Goal: Task Accomplishment & Management: Complete application form

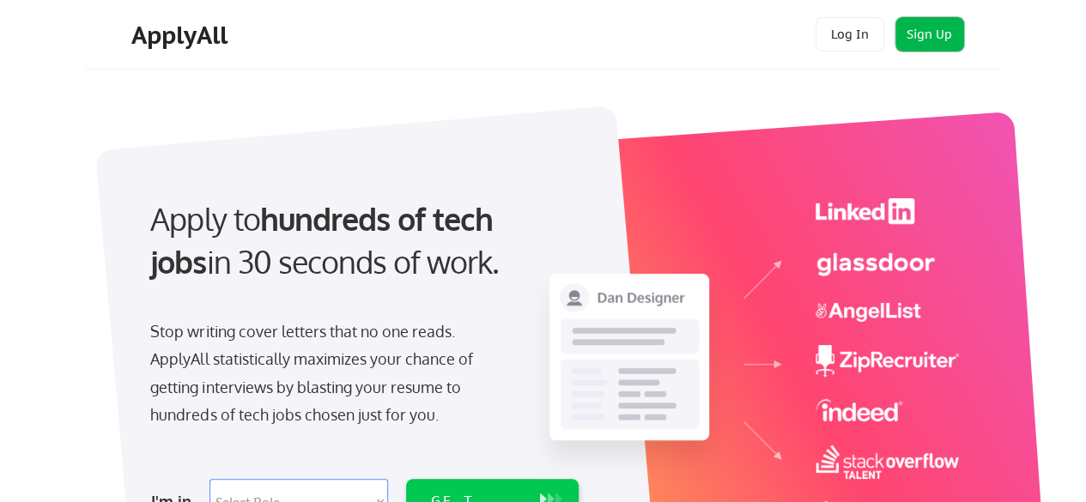
click at [931, 29] on button "Sign Up" at bounding box center [929, 34] width 69 height 34
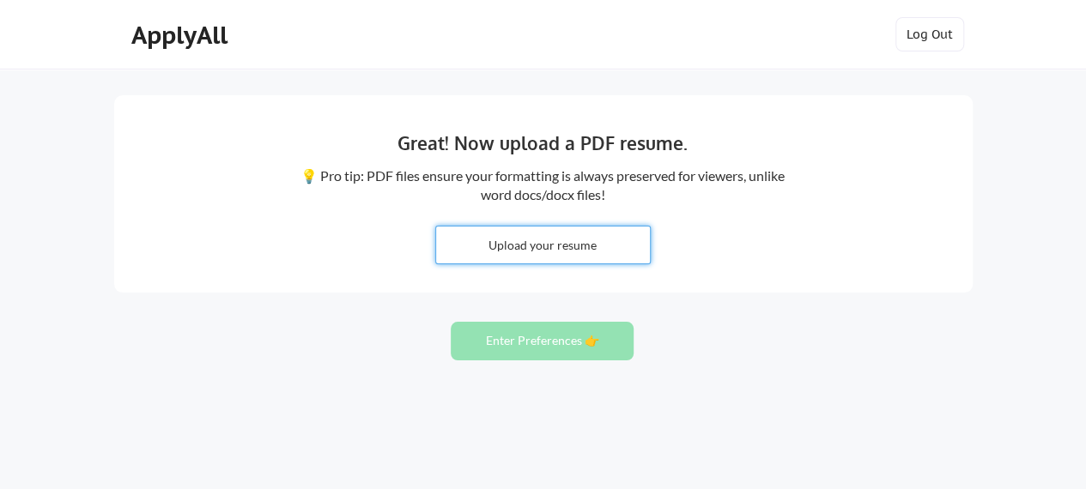
click at [527, 239] on input "file" at bounding box center [543, 245] width 214 height 37
type input "C:\fakepath\[PERSON_NAME] latest resume 2025 word.pdf"
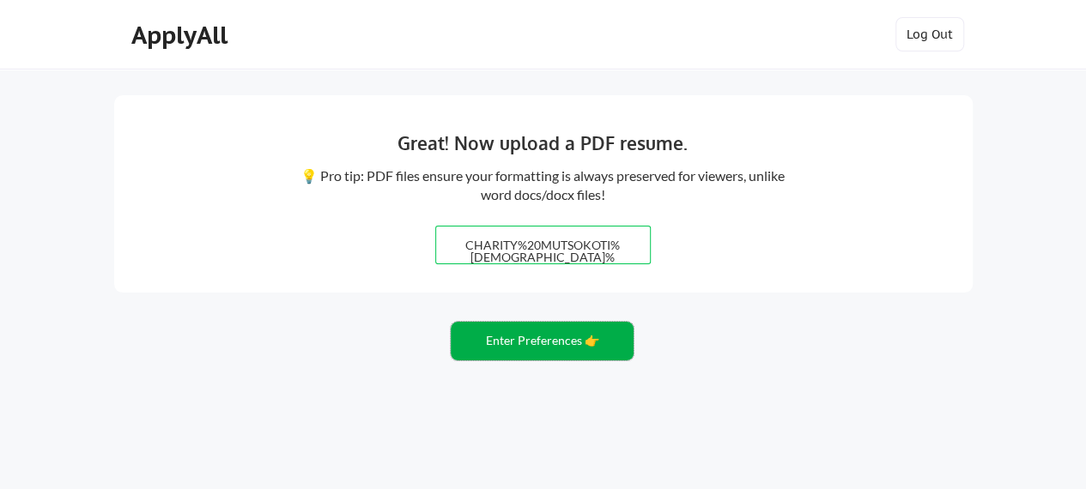
click at [535, 339] on button "Enter Preferences 👉" at bounding box center [542, 341] width 183 height 39
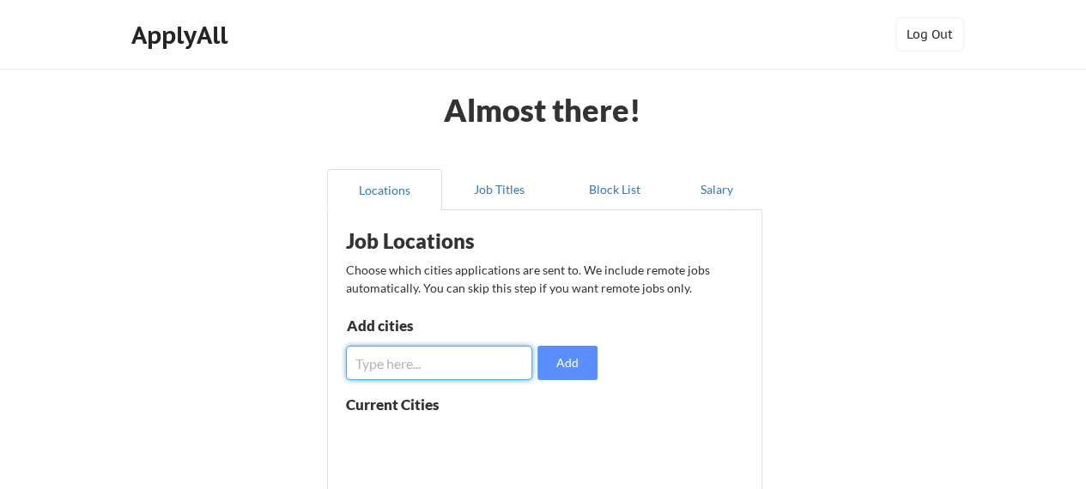
click at [465, 370] on input "input" at bounding box center [439, 363] width 187 height 34
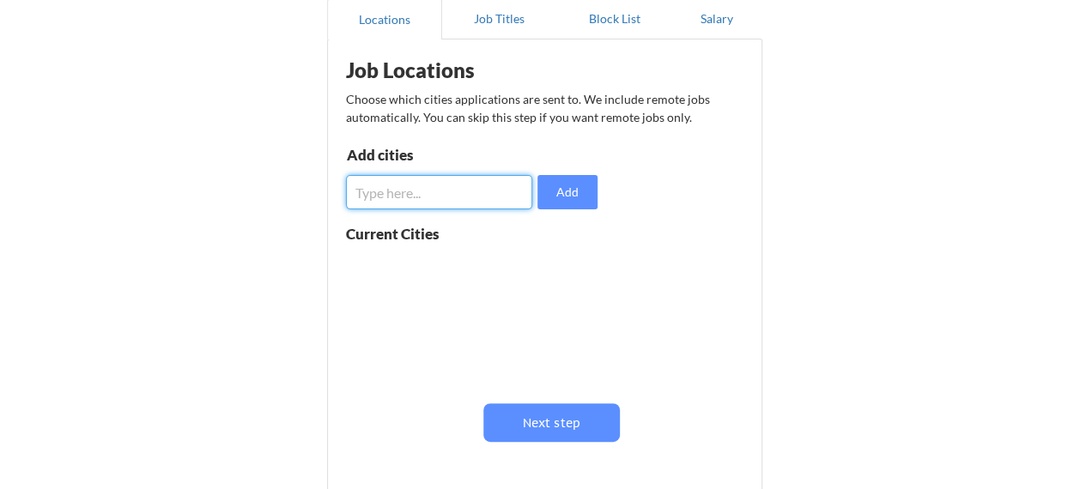
scroll to position [170, 0]
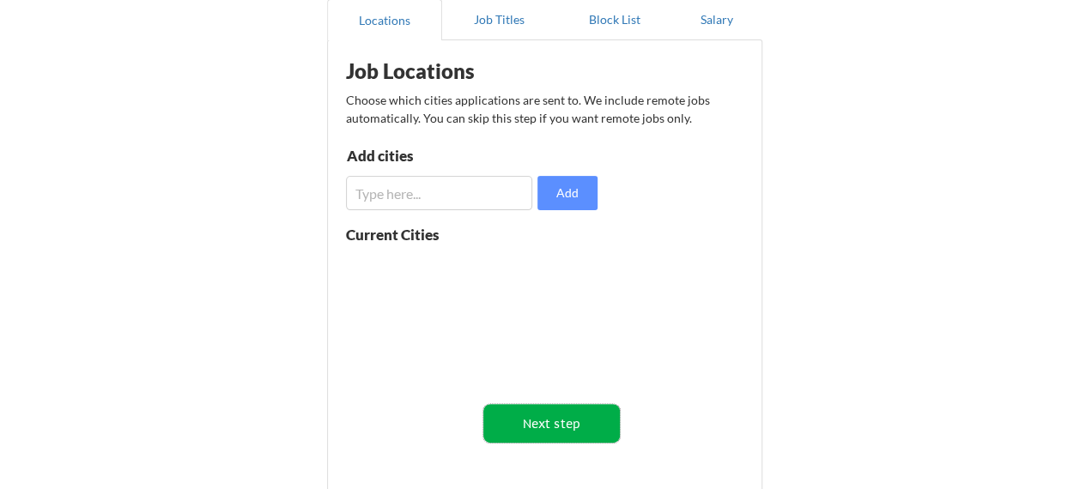
click at [559, 427] on button "Next step" at bounding box center [551, 423] width 136 height 39
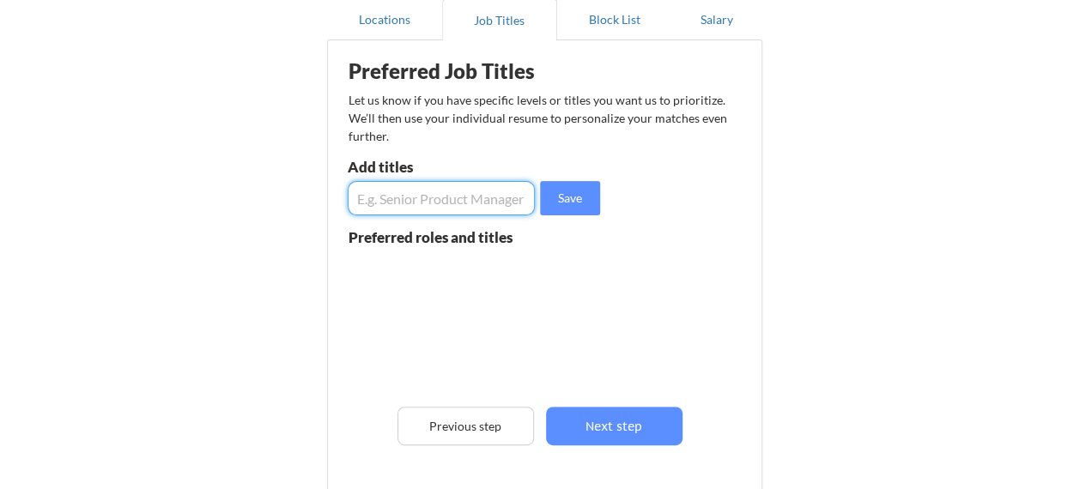
click at [393, 208] on input "input" at bounding box center [442, 198] width 188 height 34
type input "internal auditor"
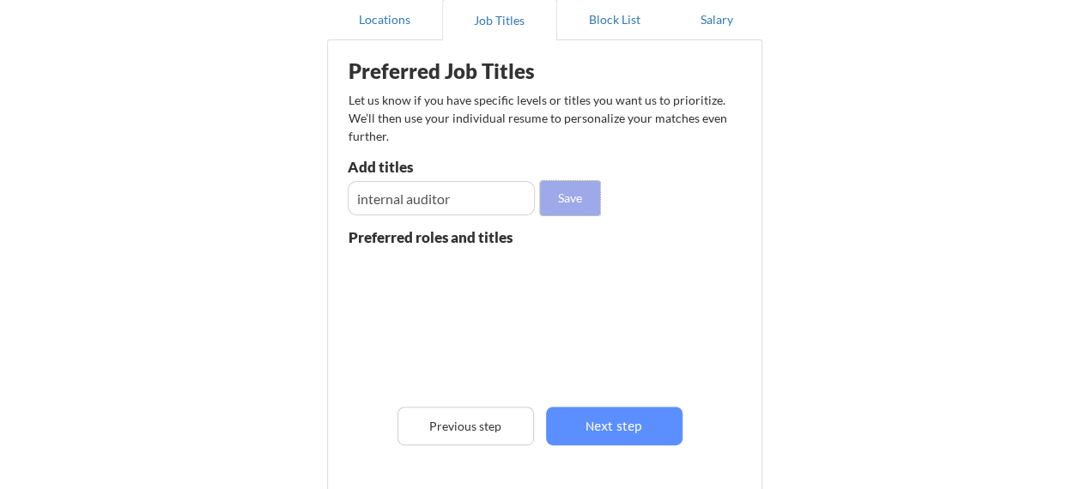
click at [564, 201] on button "Save" at bounding box center [570, 198] width 60 height 34
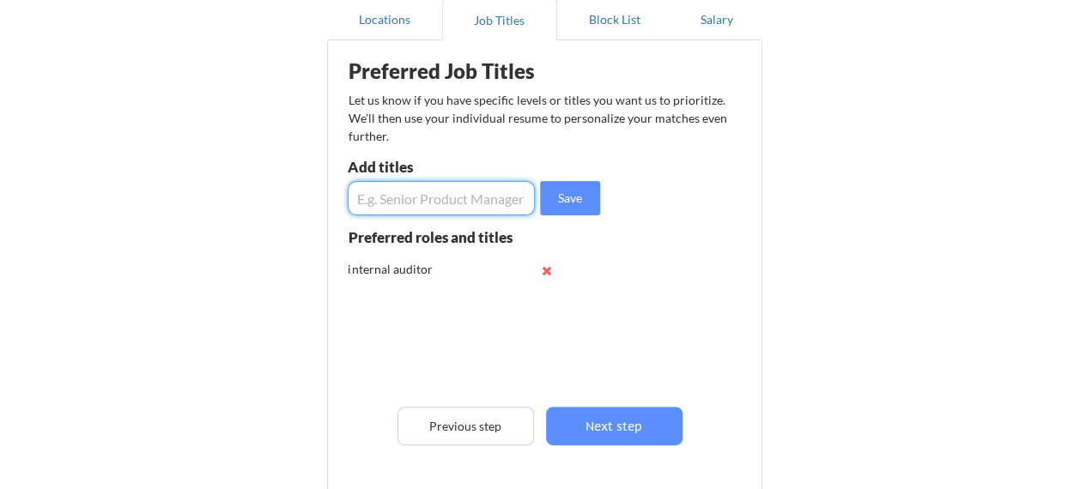
click at [453, 197] on input "input" at bounding box center [442, 198] width 188 height 34
type input "accountant"
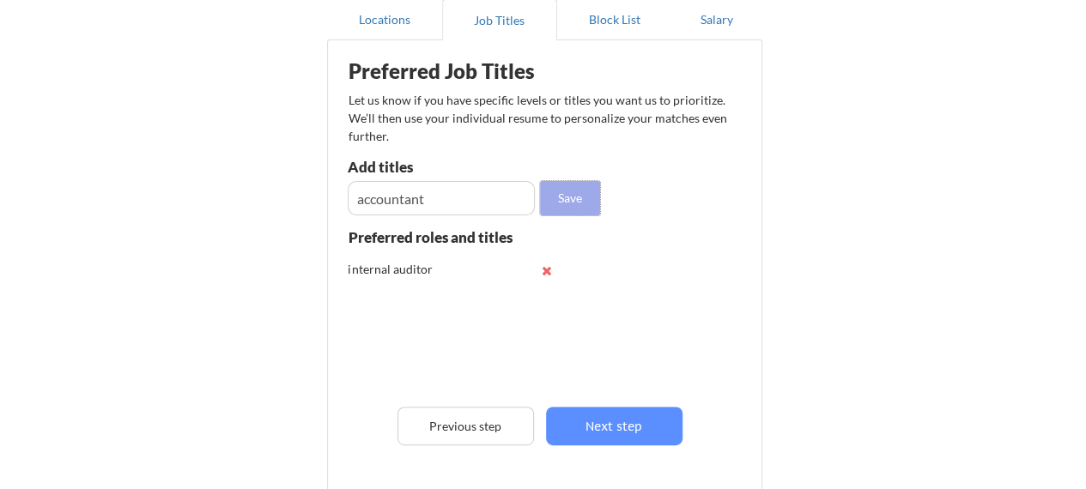
click at [567, 193] on button "Save" at bounding box center [570, 198] width 60 height 34
click at [500, 197] on input "input" at bounding box center [442, 198] width 188 height 34
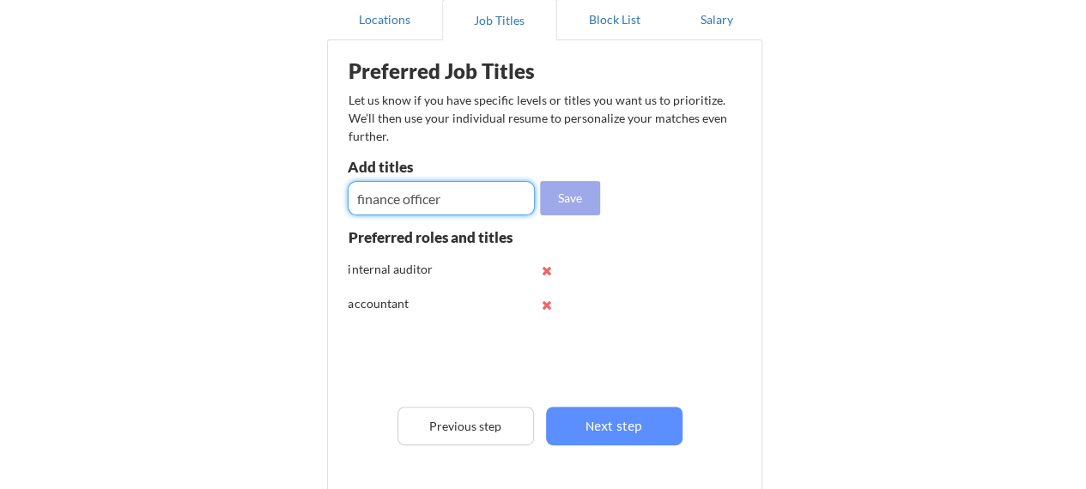
type input "finance officer"
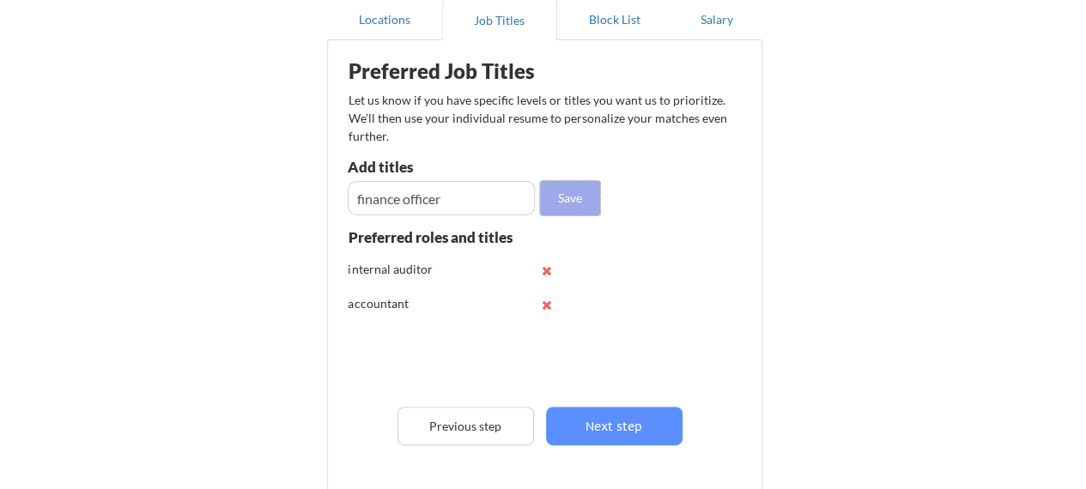
click at [573, 198] on button "Save" at bounding box center [570, 198] width 60 height 34
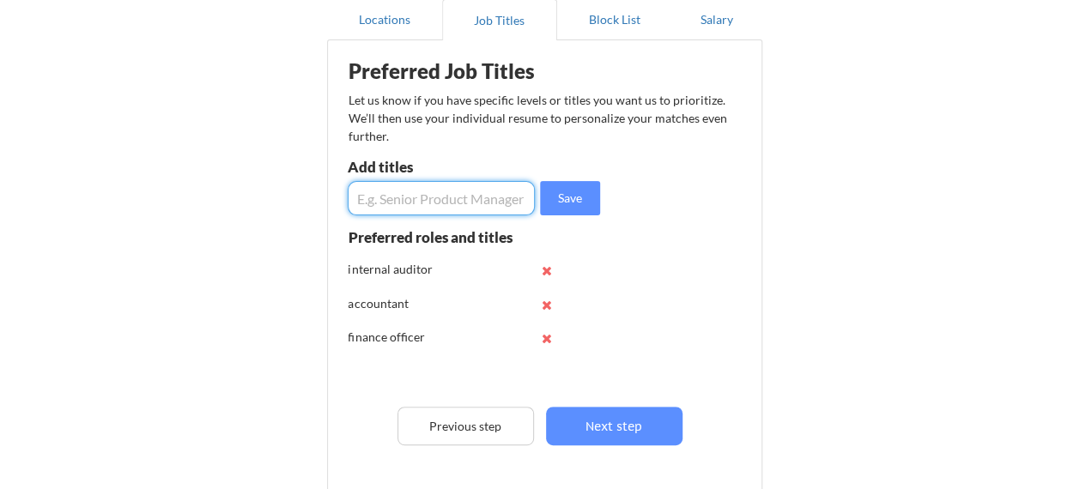
click at [478, 201] on input "input" at bounding box center [442, 198] width 188 height 34
type input "finance and admin assistant"
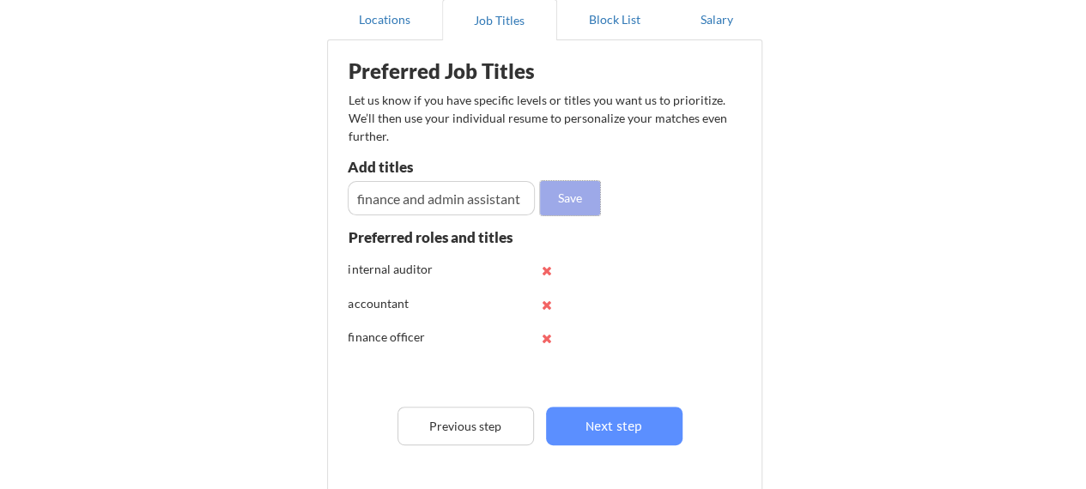
click at [570, 192] on button "Save" at bounding box center [570, 198] width 60 height 34
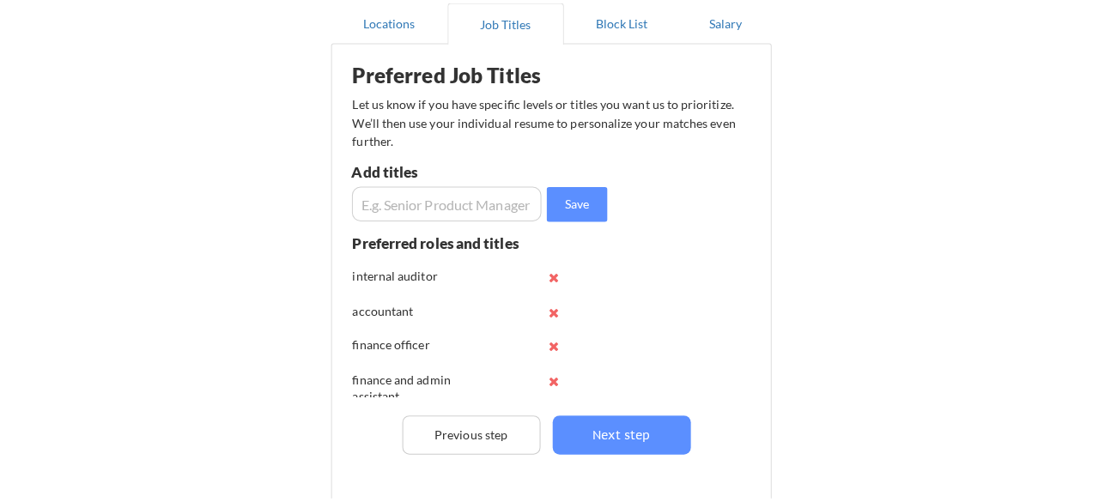
scroll to position [11, 0]
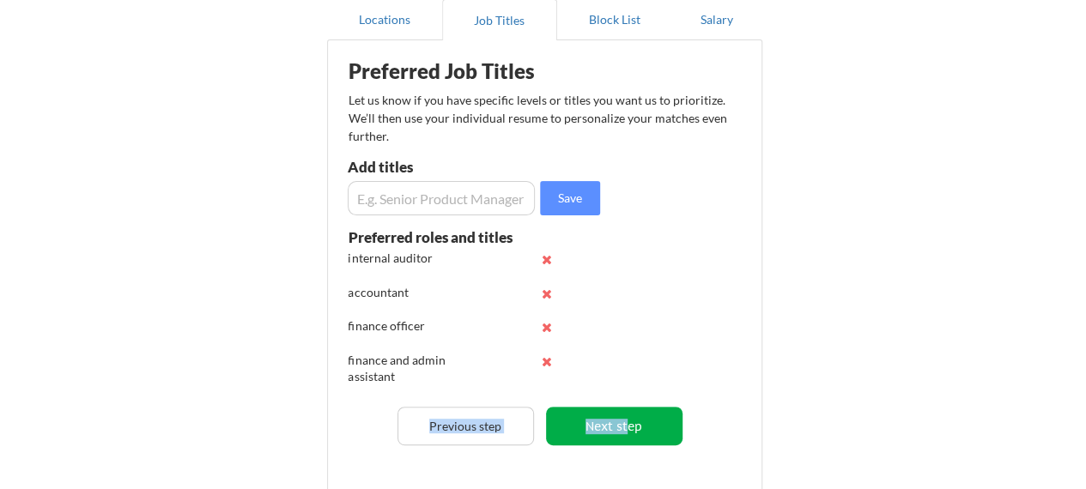
drag, startPoint x: 737, startPoint y: 363, endPoint x: 625, endPoint y: 422, distance: 127.1
click at [625, 422] on div "Preferred Job Titles Let us know if you have specific levels or titles you want…" at bounding box center [549, 288] width 424 height 478
click at [625, 422] on button "Next step" at bounding box center [614, 426] width 136 height 39
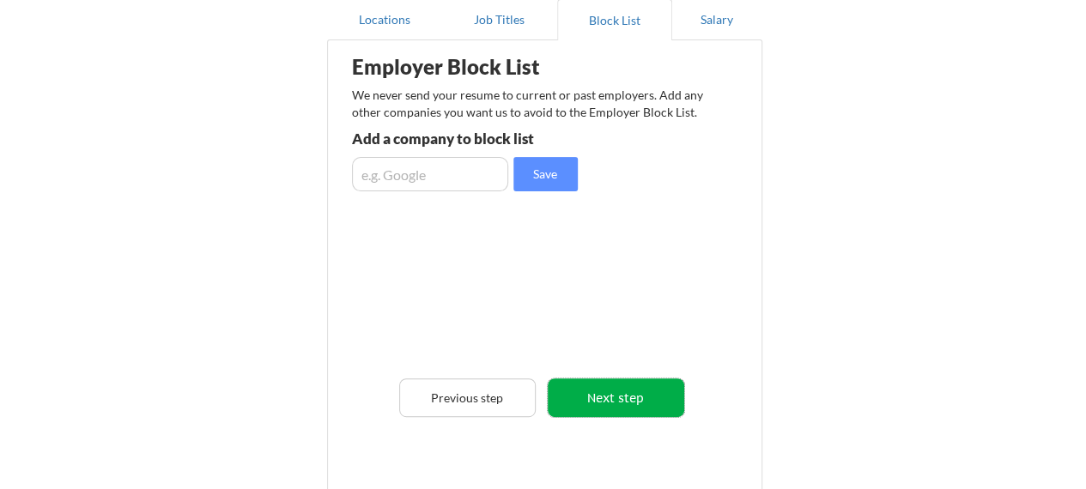
click at [627, 393] on button "Next step" at bounding box center [616, 398] width 136 height 39
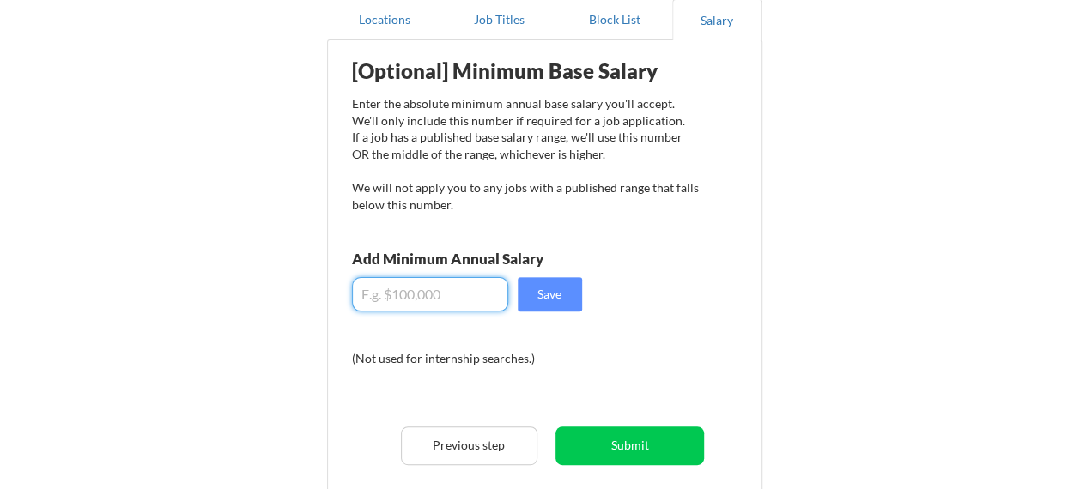
click at [472, 294] on input "input" at bounding box center [430, 294] width 156 height 34
type input "$24,000"
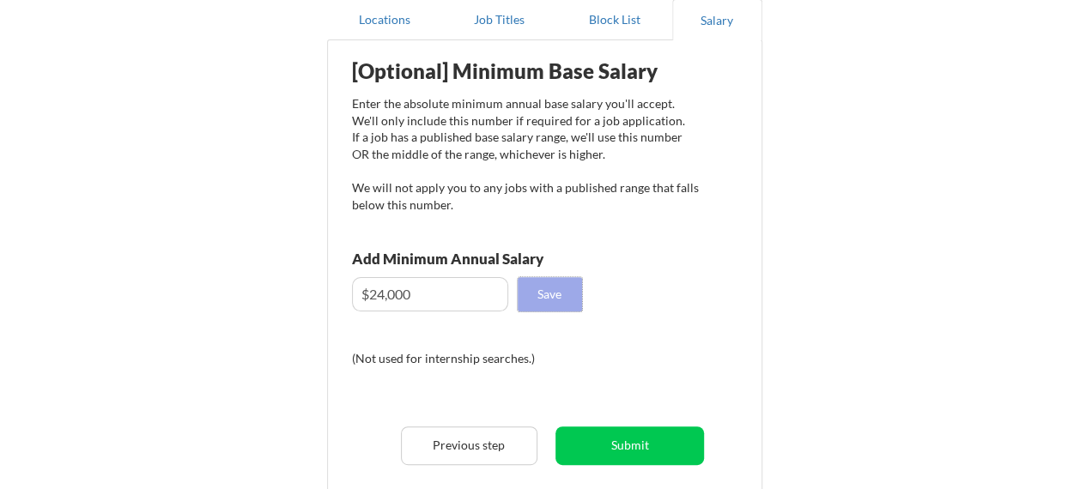
click at [549, 296] on button "Save" at bounding box center [550, 294] width 64 height 34
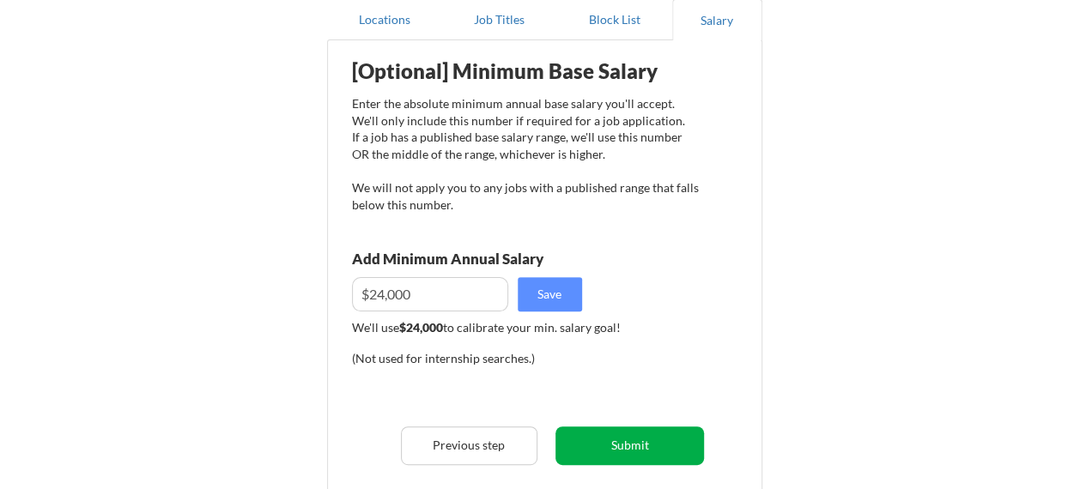
click at [621, 449] on button "Submit" at bounding box center [629, 446] width 149 height 39
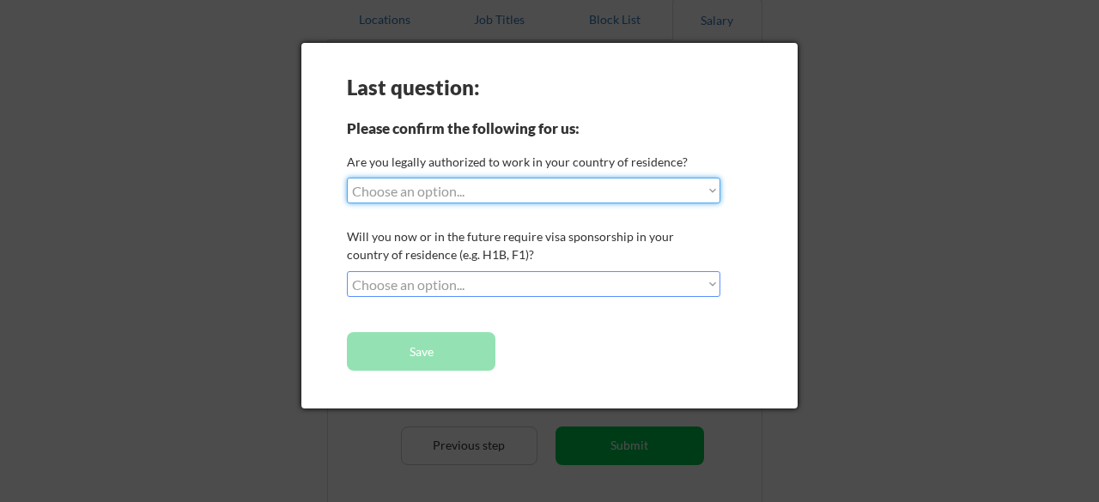
click at [713, 191] on select "Choose an option... Yes, I am a US Citizen Yes, I am a Canadian Citizen Yes, I …" at bounding box center [533, 191] width 373 height 26
click at [347, 178] on select "Choose an option... Yes, I am a US Citizen Yes, I am a Canadian Citizen Yes, I …" at bounding box center [533, 191] width 373 height 26
click at [711, 191] on select "Choose an option... Yes, I am a US Citizen Yes, I am a Canadian Citizen Yes, I …" at bounding box center [533, 191] width 373 height 26
click at [347, 178] on select "Choose an option... Yes, I am a US Citizen Yes, I am a Canadian Citizen Yes, I …" at bounding box center [533, 191] width 373 height 26
click at [713, 188] on select "Choose an option... Yes, I am a US Citizen Yes, I am a Canadian Citizen Yes, I …" at bounding box center [533, 191] width 373 height 26
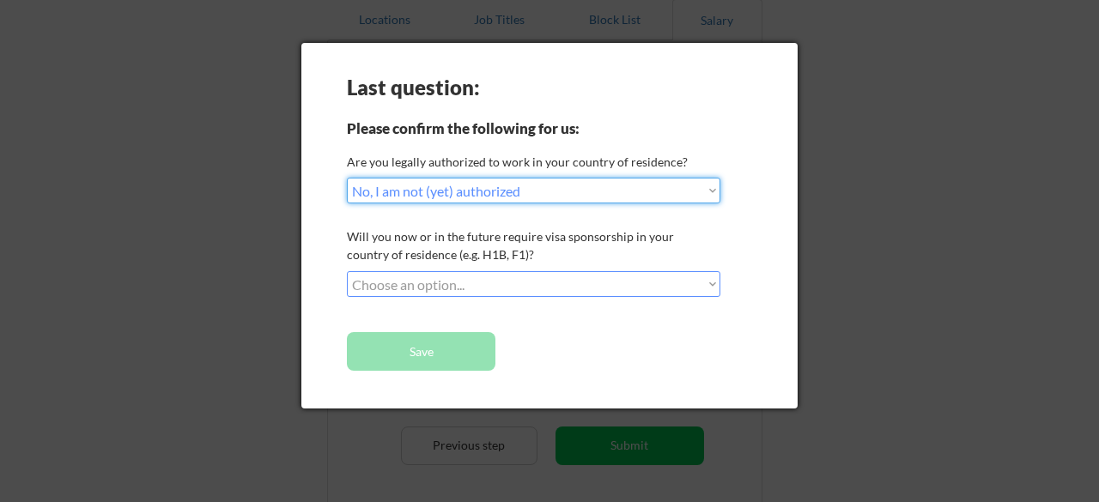
click at [347, 178] on select "Choose an option... Yes, I am a US Citizen Yes, I am a Canadian Citizen Yes, I …" at bounding box center [533, 191] width 373 height 26
click at [713, 192] on select "Choose an option... Yes, I am a US Citizen Yes, I am a Canadian Citizen Yes, I …" at bounding box center [533, 191] width 373 height 26
select select ""no__i_am_not__yet__authorized""
click at [347, 178] on select "Choose an option... Yes, I am a US Citizen Yes, I am a Canadian Citizen Yes, I …" at bounding box center [533, 191] width 373 height 26
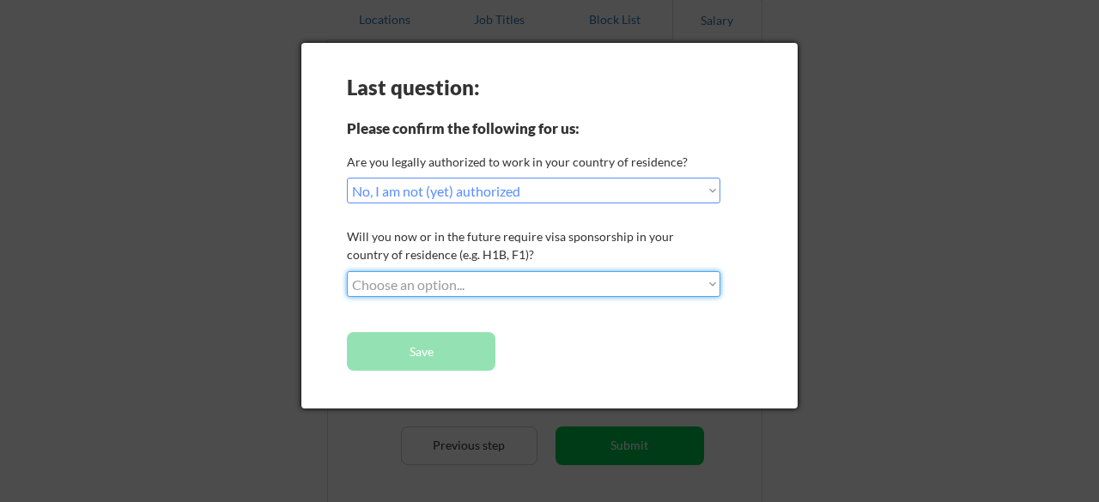
click at [713, 286] on select "Choose an option... No, I will not need sponsorship Yes, I will need sponsorship" at bounding box center [533, 284] width 373 height 26
select select ""yes__i_will_need_sponsorship""
click at [347, 271] on select "Choose an option... No, I will not need sponsorship Yes, I will need sponsorship" at bounding box center [533, 284] width 373 height 26
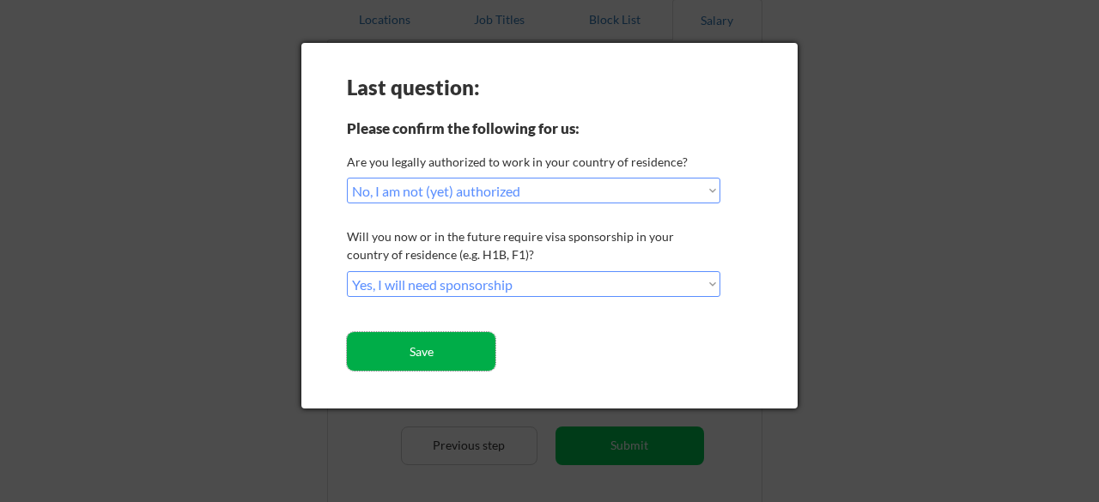
click at [442, 351] on button "Save" at bounding box center [421, 351] width 149 height 39
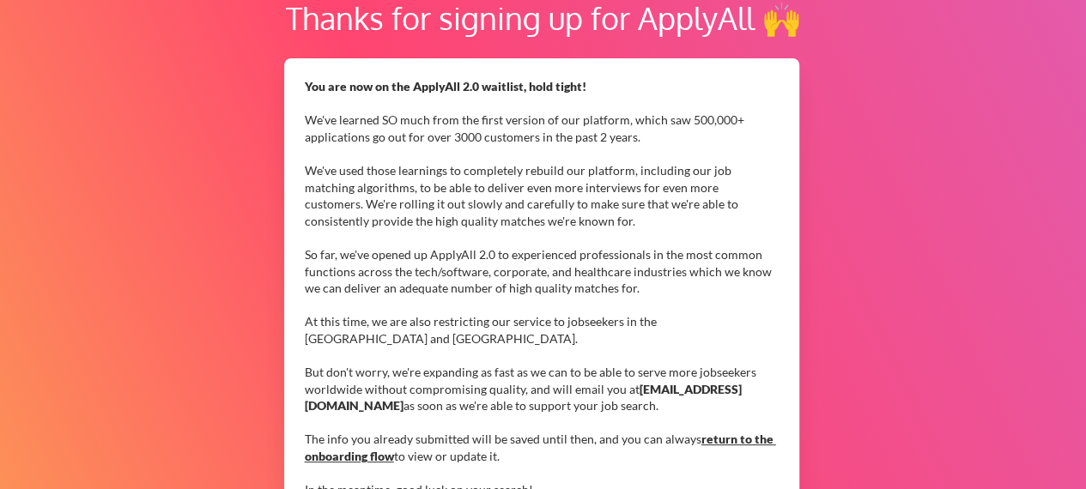
scroll to position [117, 0]
